Goal: Find specific fact

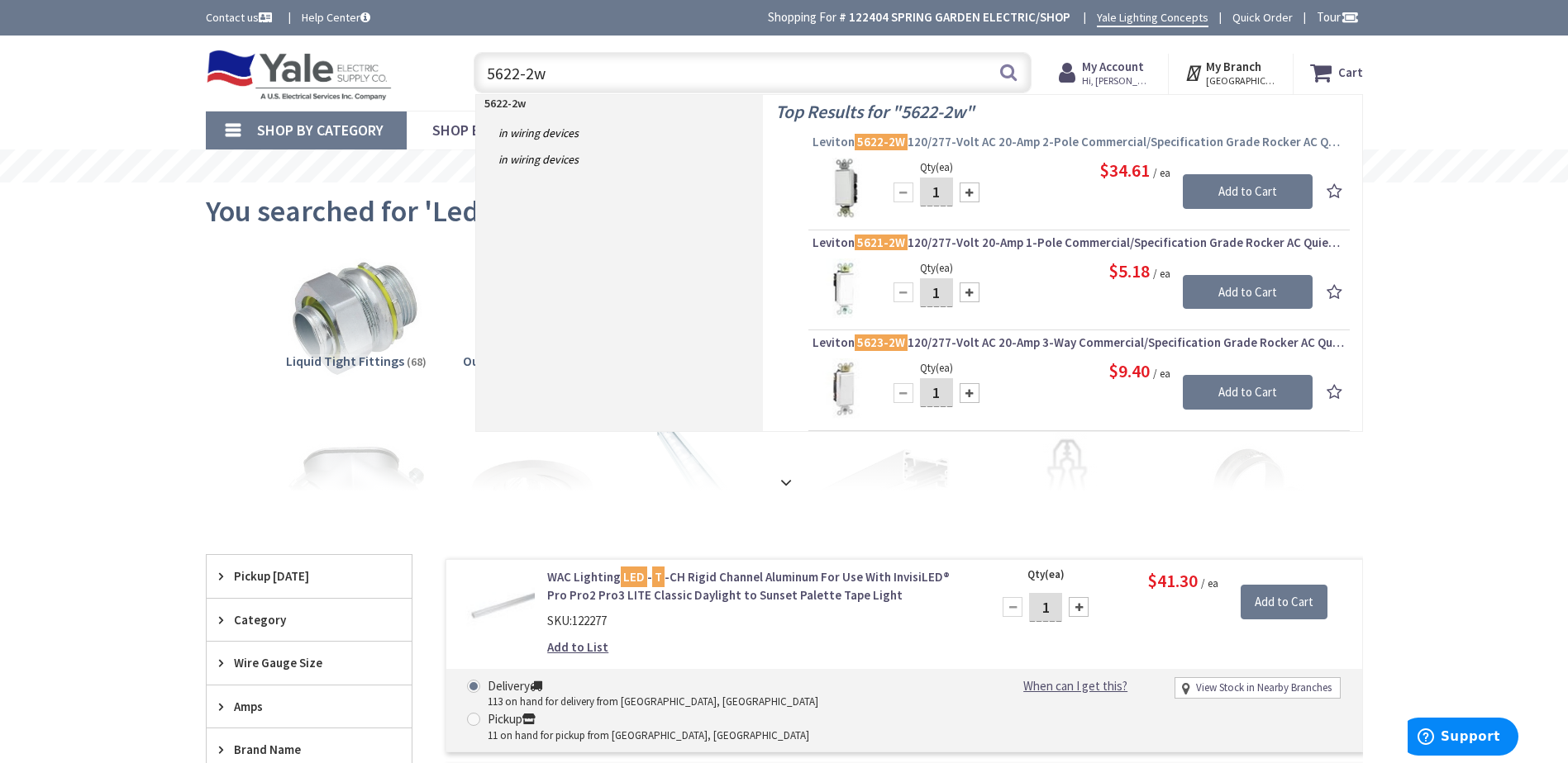
type input "5622-2w"
click at [1058, 142] on span "Leviton 5622-2W 120/277-Volt AC 20-Amp 2-Pole Commercial/Specification Grade Ro…" at bounding box center [1079, 141] width 533 height 17
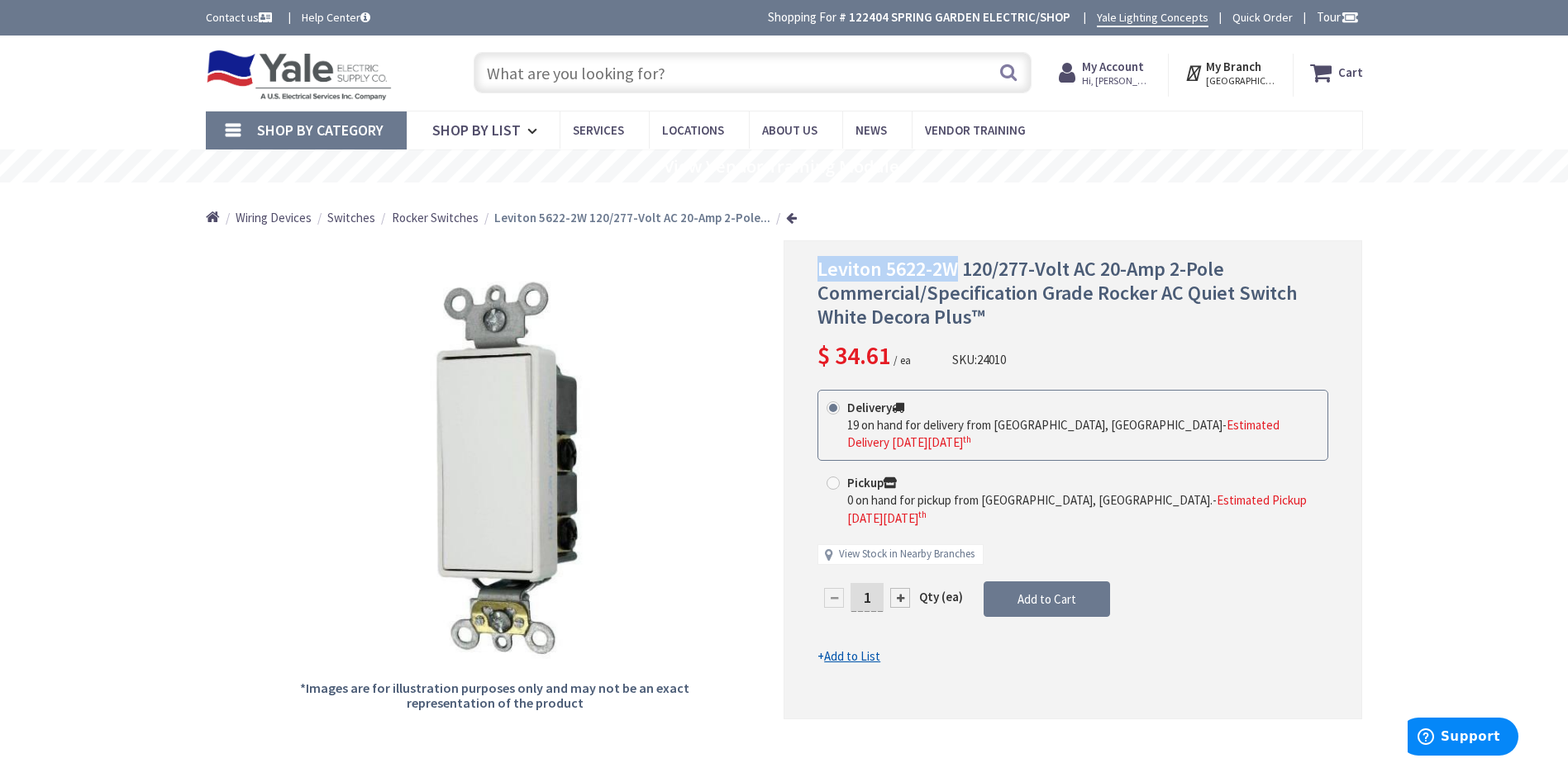
drag, startPoint x: 953, startPoint y: 263, endPoint x: 818, endPoint y: 274, distance: 135.4
click at [818, 274] on span "Leviton 5622-2W 120/277-Volt AC 20-Amp 2-Pole Commercial/Specification Grade Ro…" at bounding box center [1057, 293] width 480 height 73
drag, startPoint x: 818, startPoint y: 274, endPoint x: 830, endPoint y: 275, distance: 12.0
copy span "Leviton 5622-2W"
